Goal: Navigation & Orientation: Locate item on page

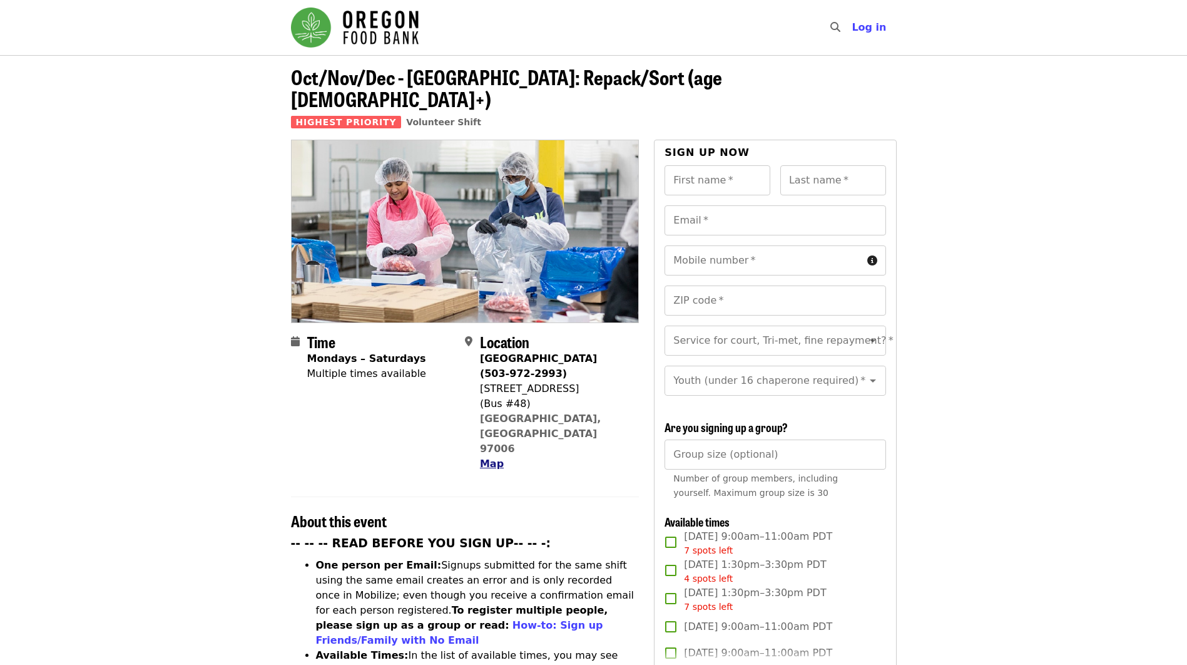
click at [493, 457] on span "Map" at bounding box center [492, 463] width 24 height 12
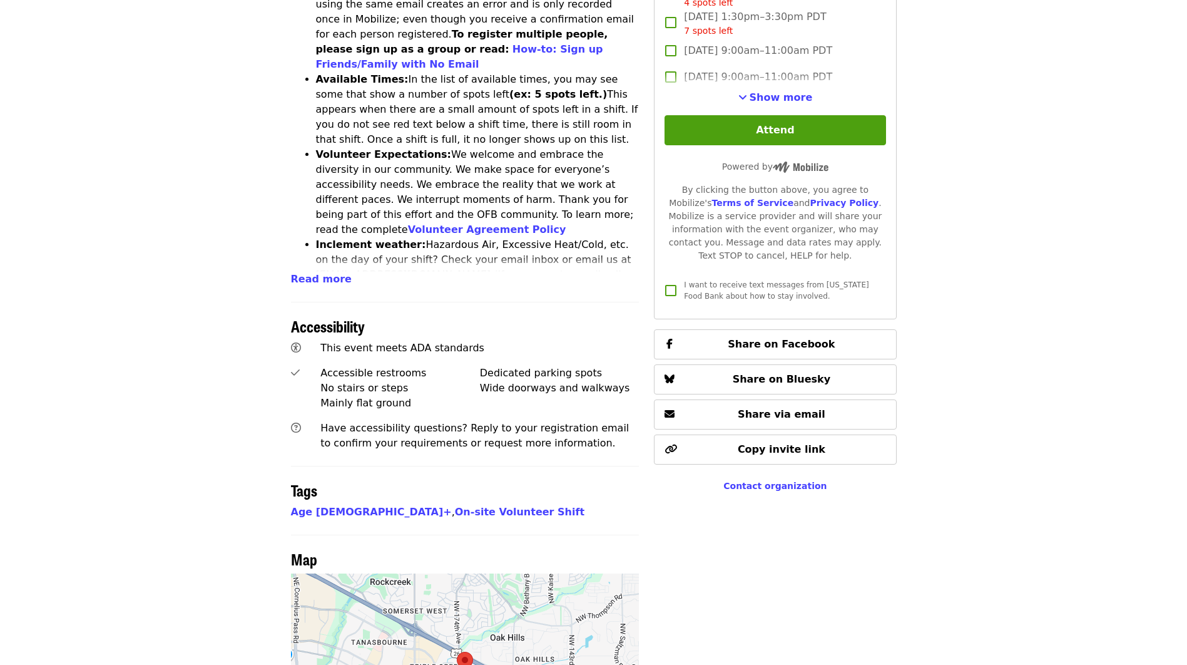
scroll to position [826, 0]
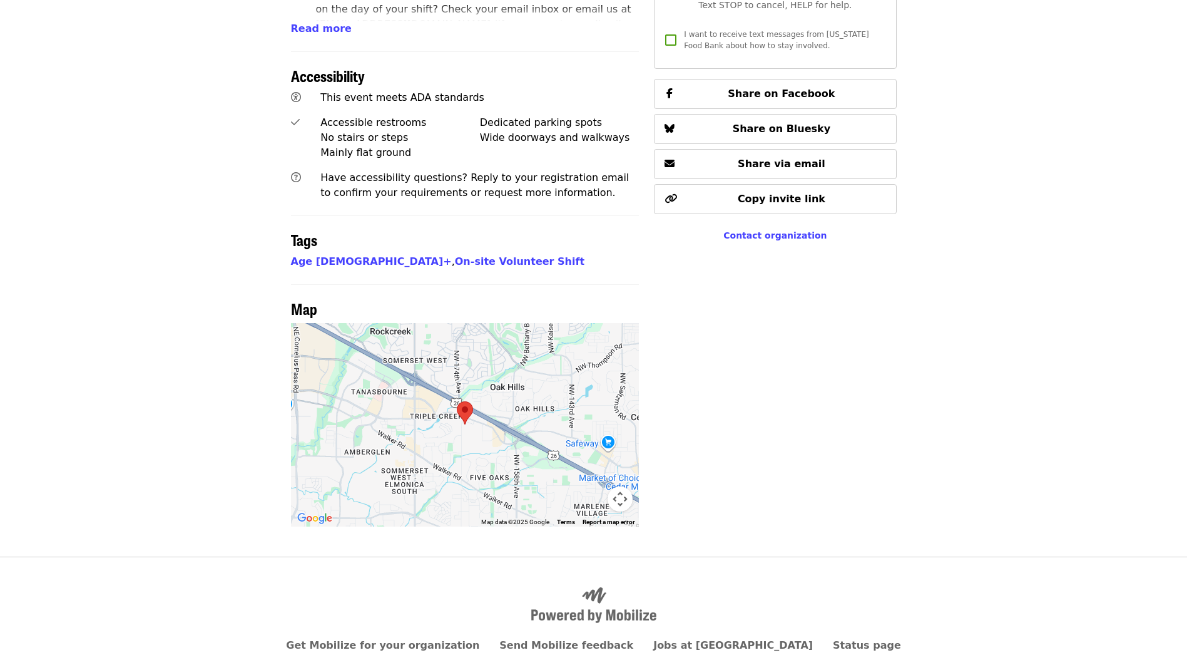
click at [618, 486] on button "Map camera controls" at bounding box center [620, 498] width 25 height 25
click at [586, 424] on button "Zoom in" at bounding box center [588, 436] width 25 height 25
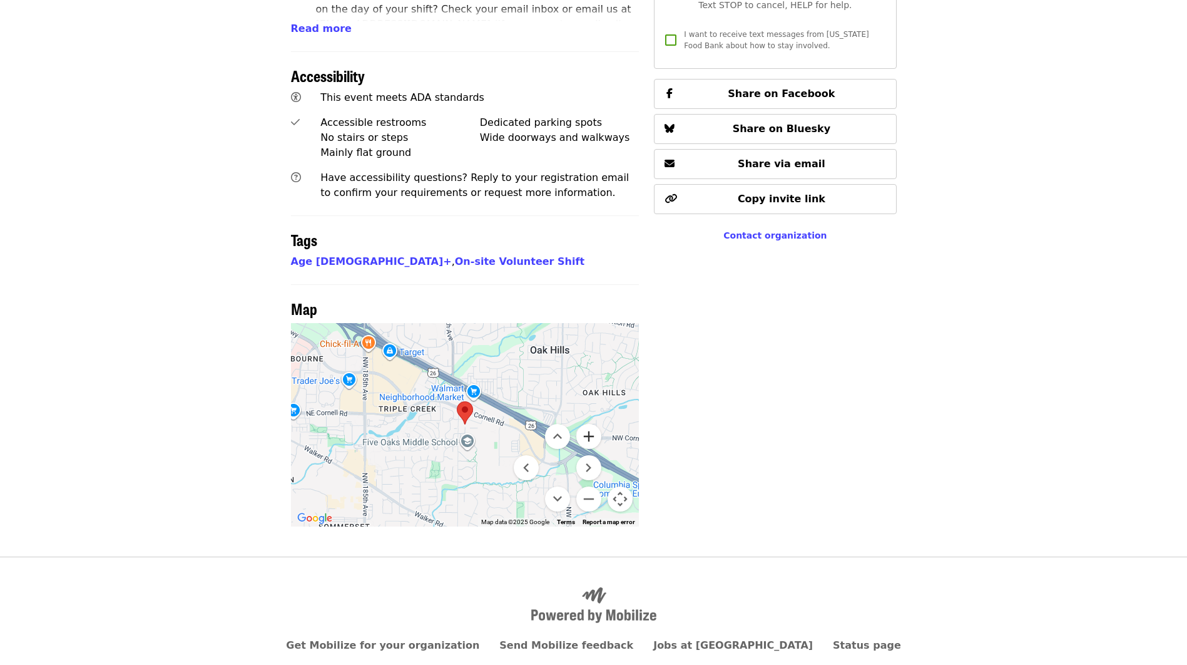
click at [586, 424] on button "Zoom in" at bounding box center [588, 436] width 25 height 25
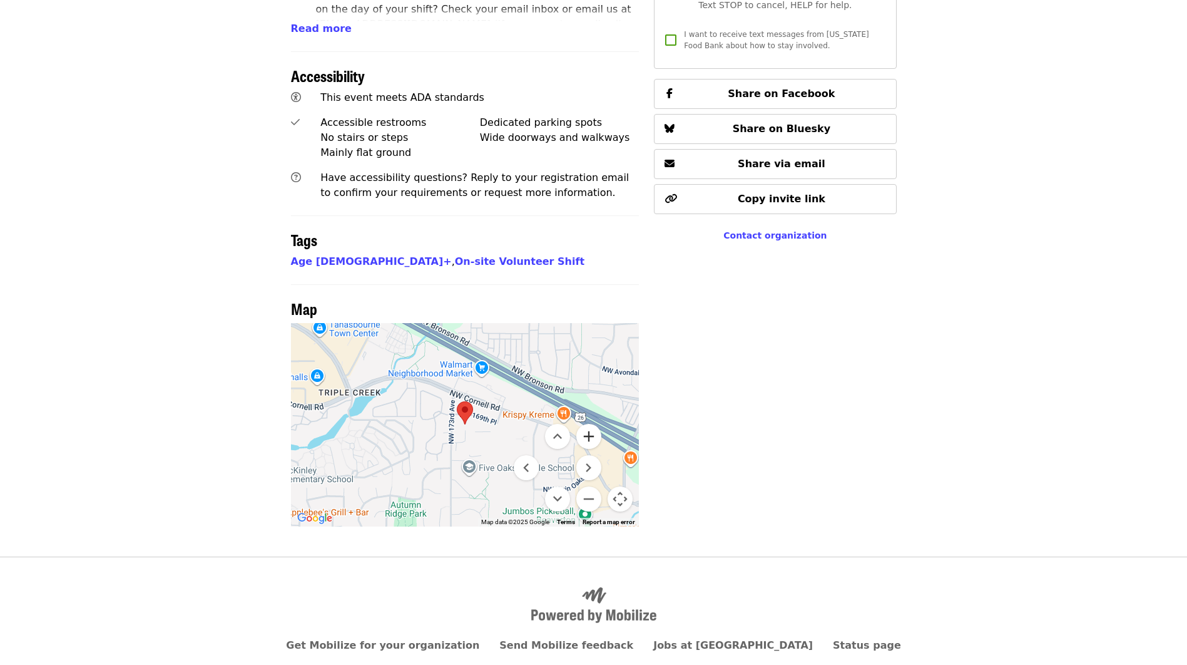
click at [586, 424] on button "Zoom in" at bounding box center [588, 436] width 25 height 25
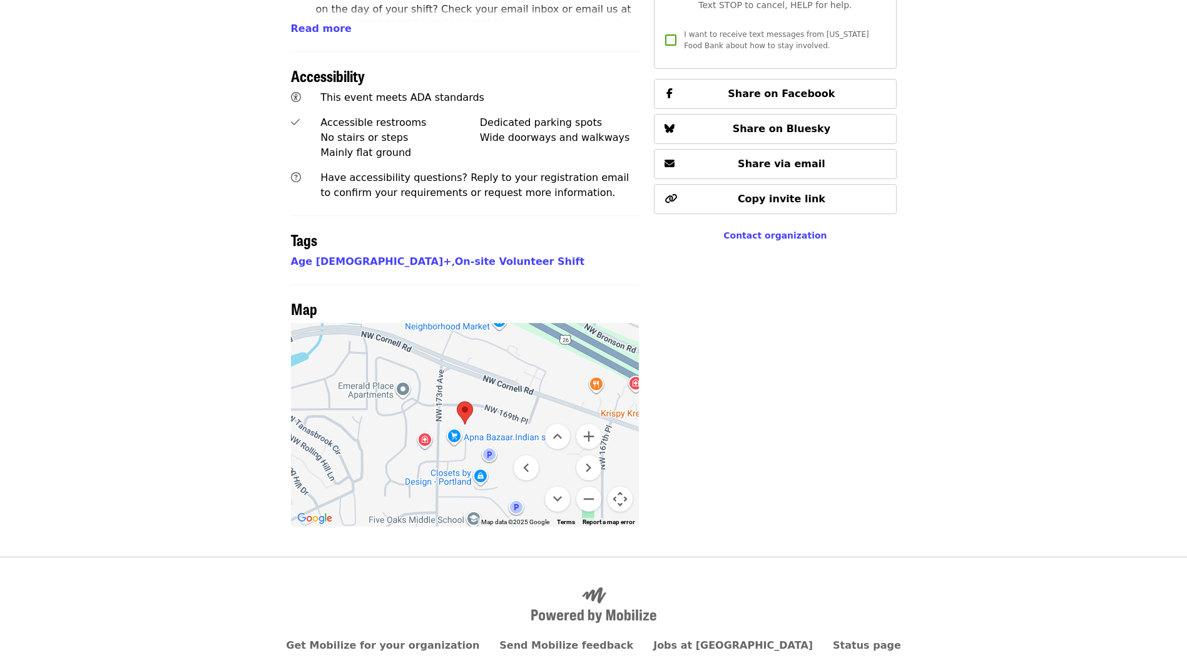
drag, startPoint x: 377, startPoint y: 402, endPoint x: 506, endPoint y: 403, distance: 128.3
click at [506, 403] on div at bounding box center [465, 424] width 349 height 203
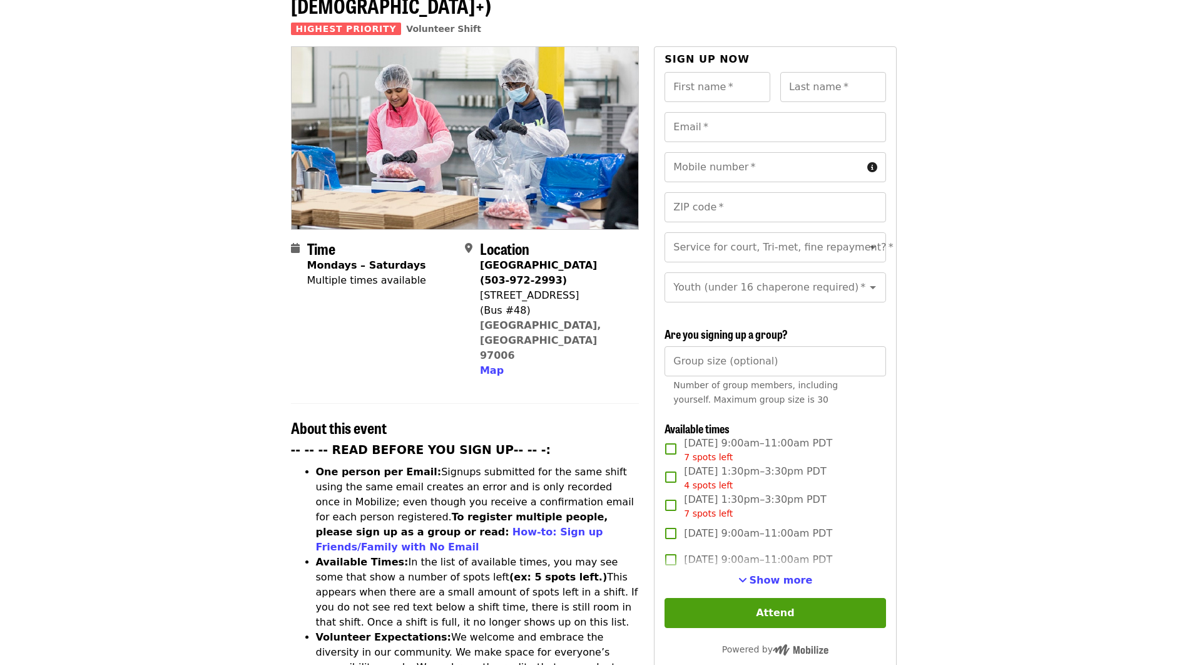
scroll to position [75, 0]
